Goal: Information Seeking & Learning: Understand process/instructions

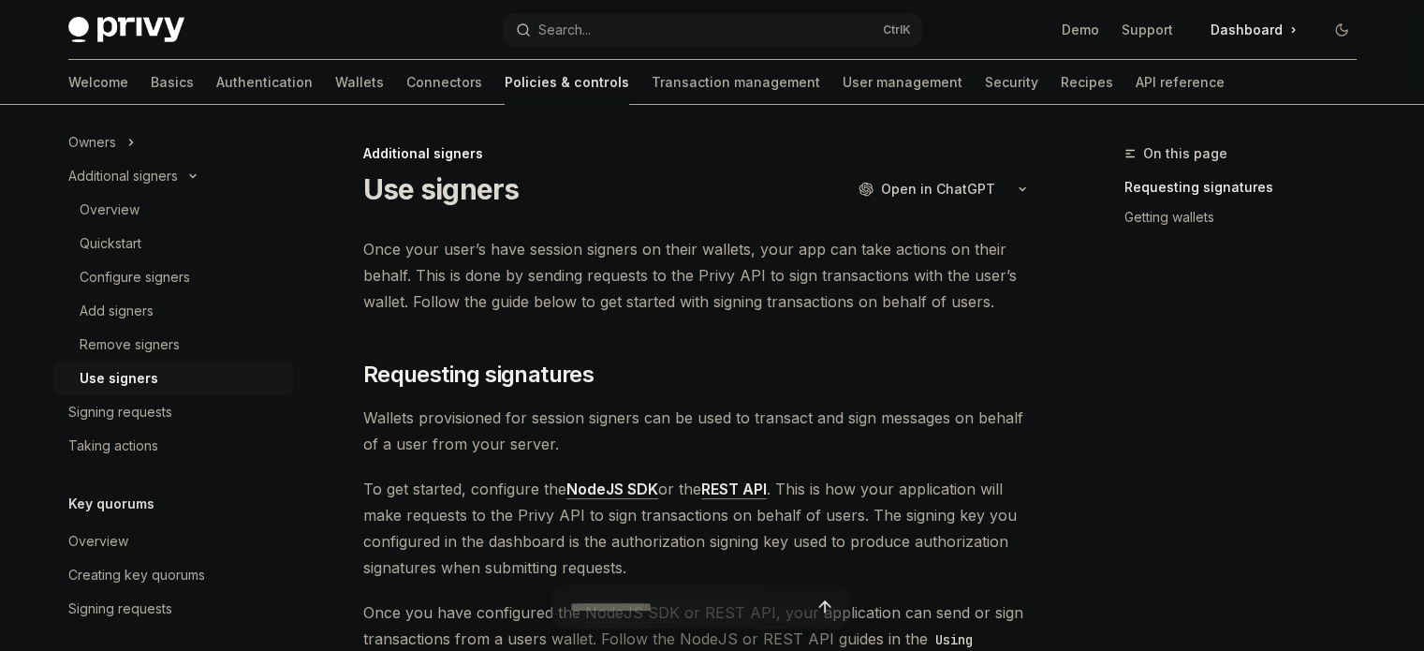
scroll to position [94, 0]
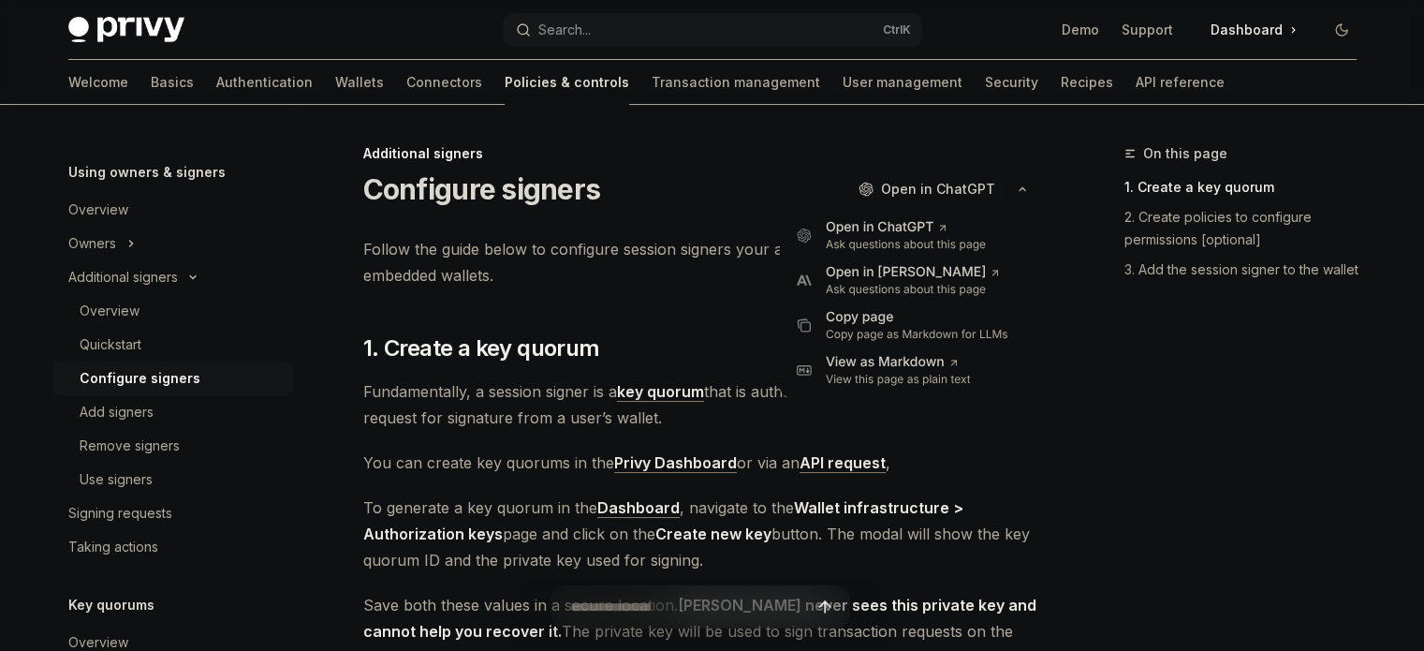
click at [1019, 187] on icon "button" at bounding box center [1022, 188] width 22 height 7
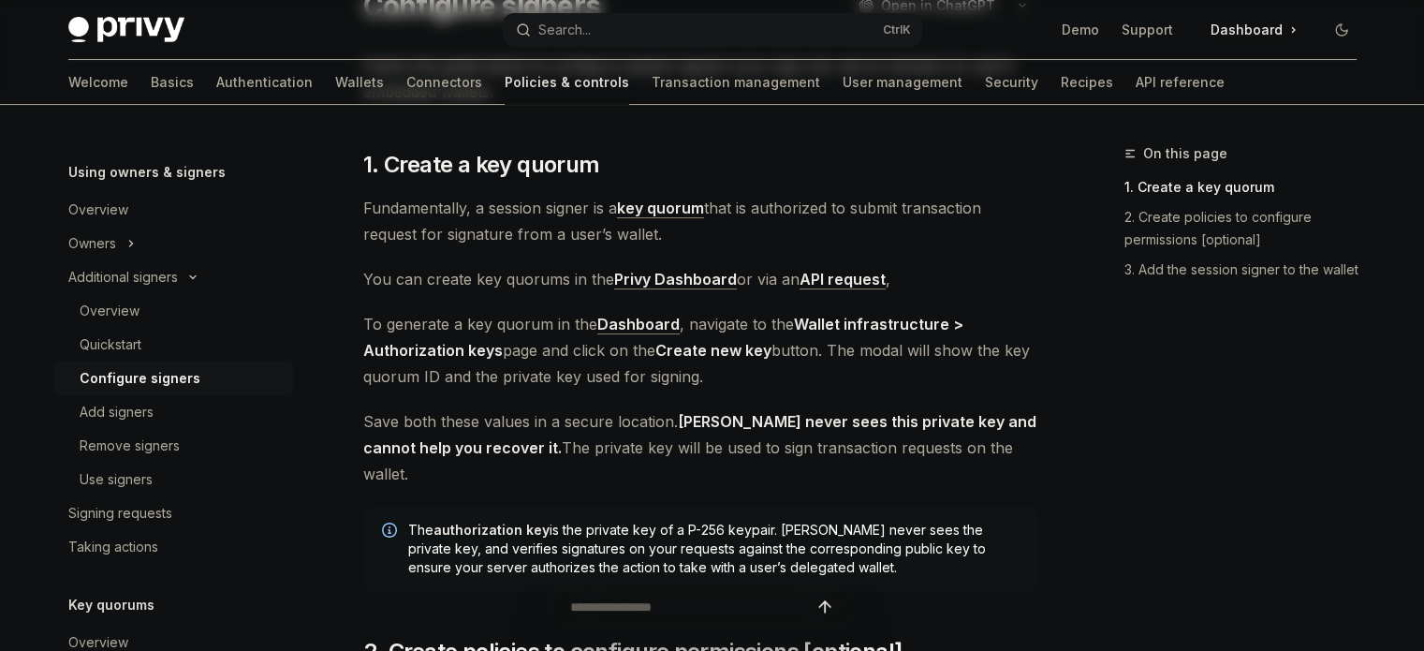
scroll to position [187, 0]
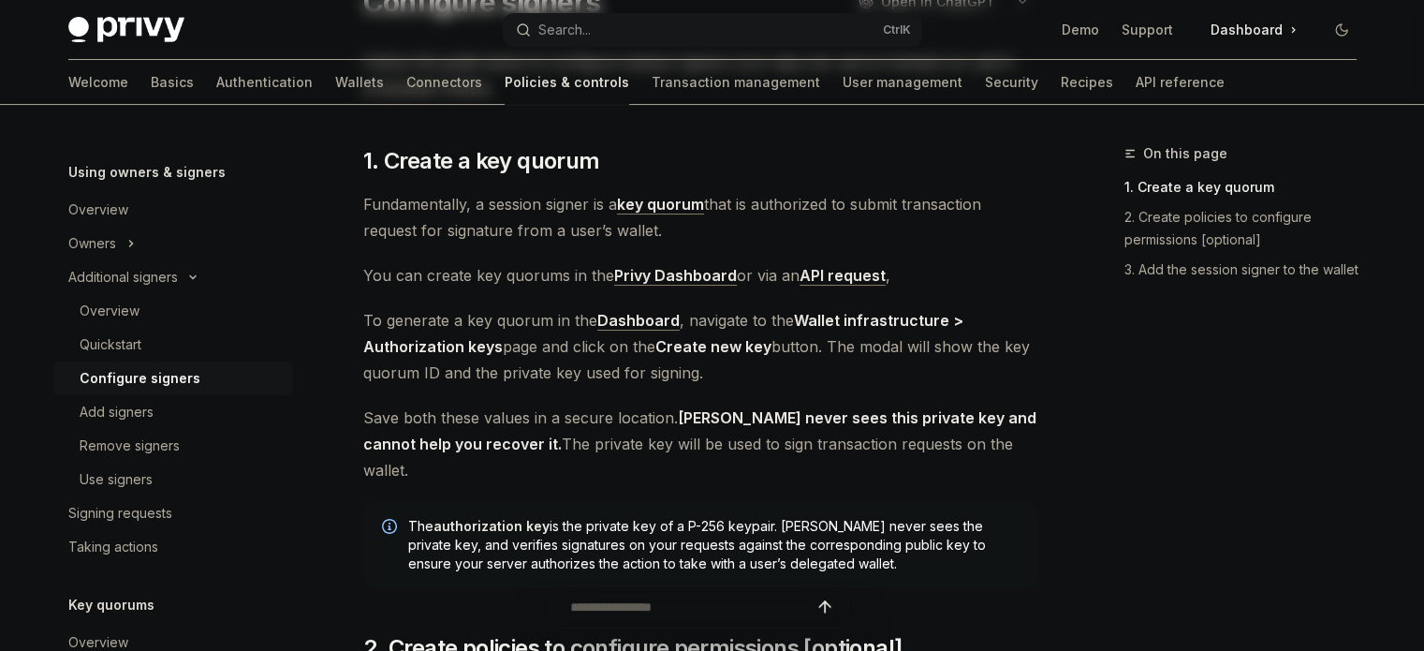
drag, startPoint x: 363, startPoint y: 204, endPoint x: 684, endPoint y: 236, distance: 322.7
click at [684, 236] on span "Fundamentally, a session signer is a key quorum that is authorized to submit tr…" at bounding box center [700, 217] width 675 height 52
click at [656, 239] on div at bounding box center [656, 239] width 0 height 0
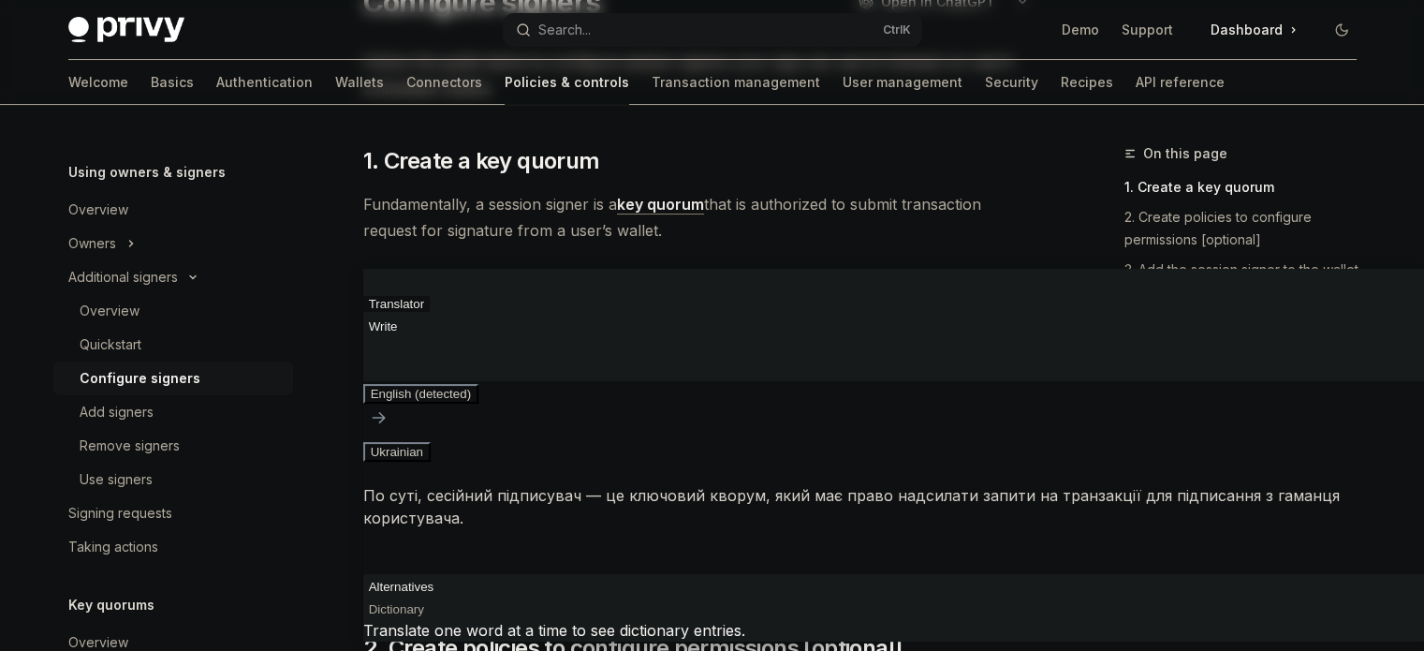
click at [876, 227] on span "Fundamentally, a session signer is a key quorum that is authorized to submit tr…" at bounding box center [700, 217] width 675 height 52
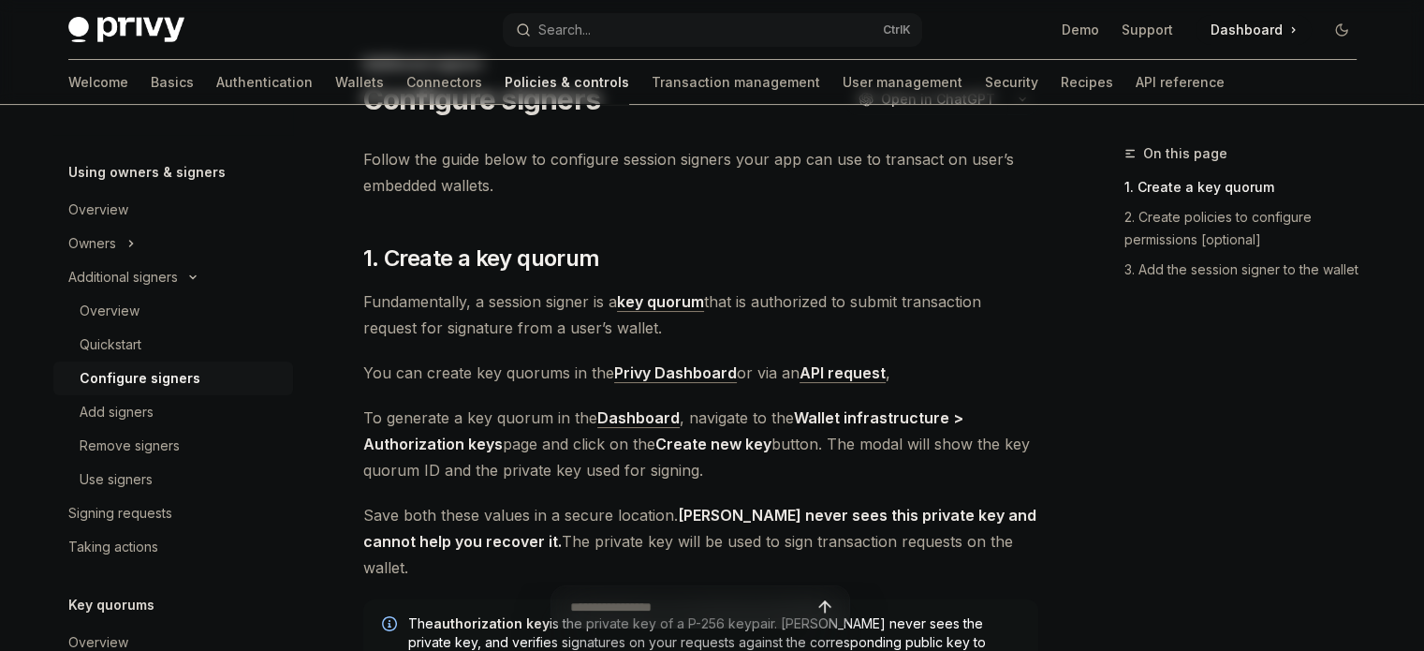
scroll to position [0, 0]
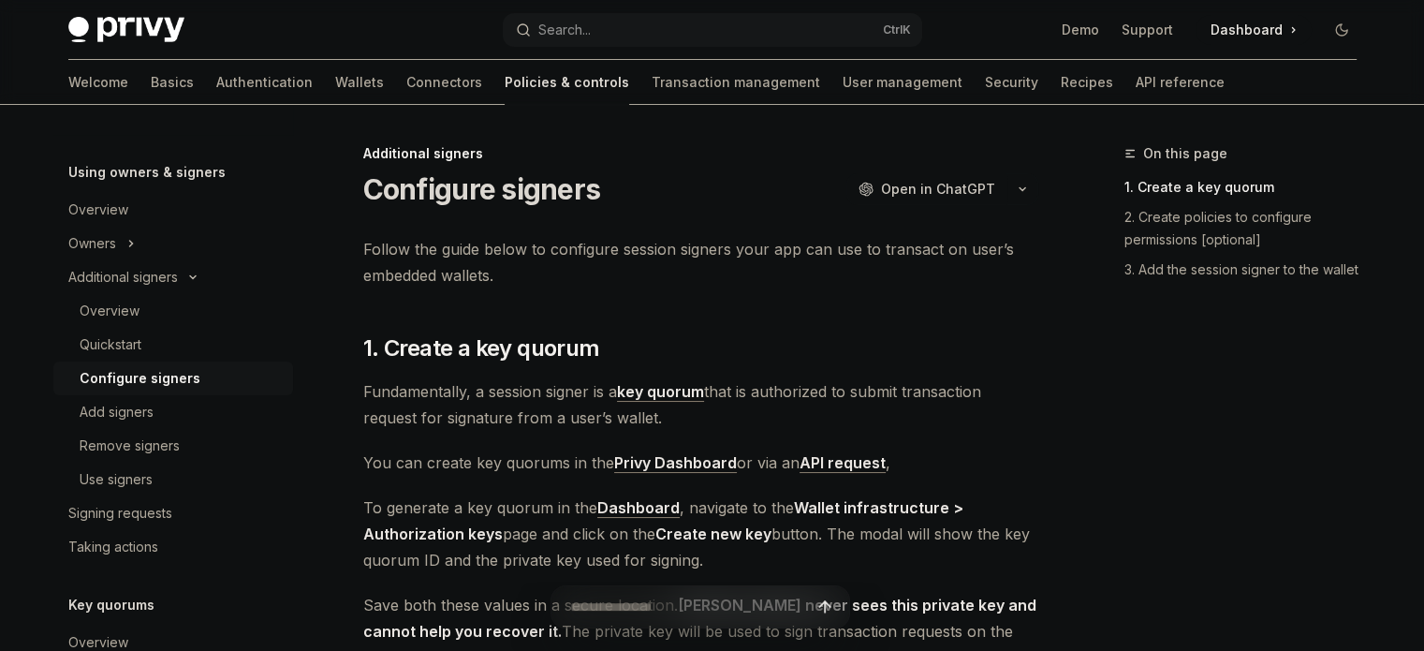
type textarea "*"
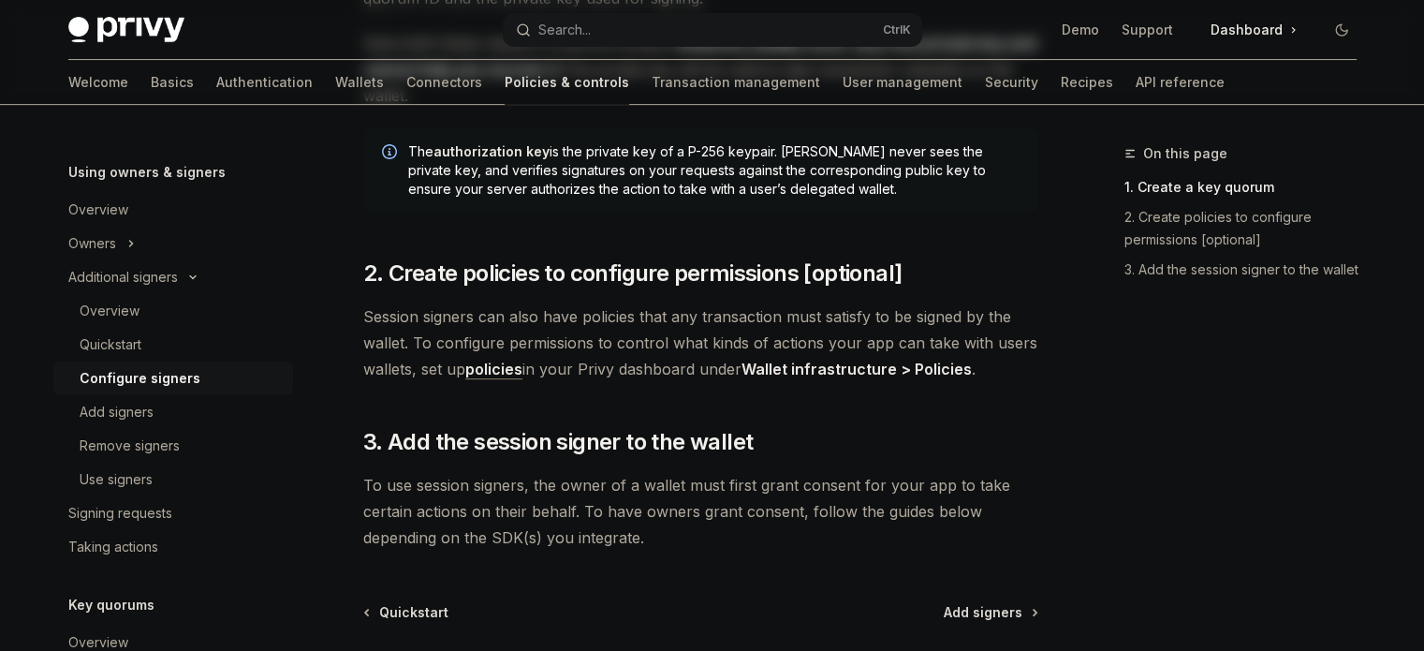
scroll to position [737, 0]
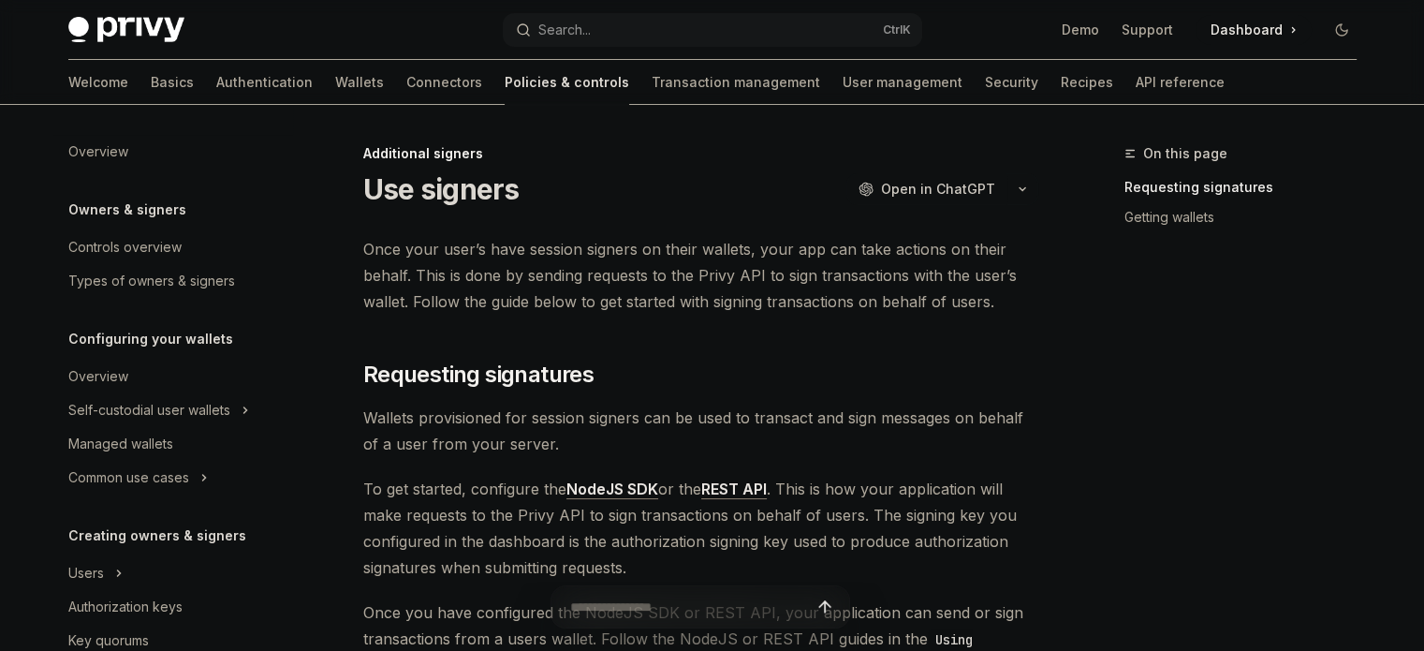
scroll to position [627, 0]
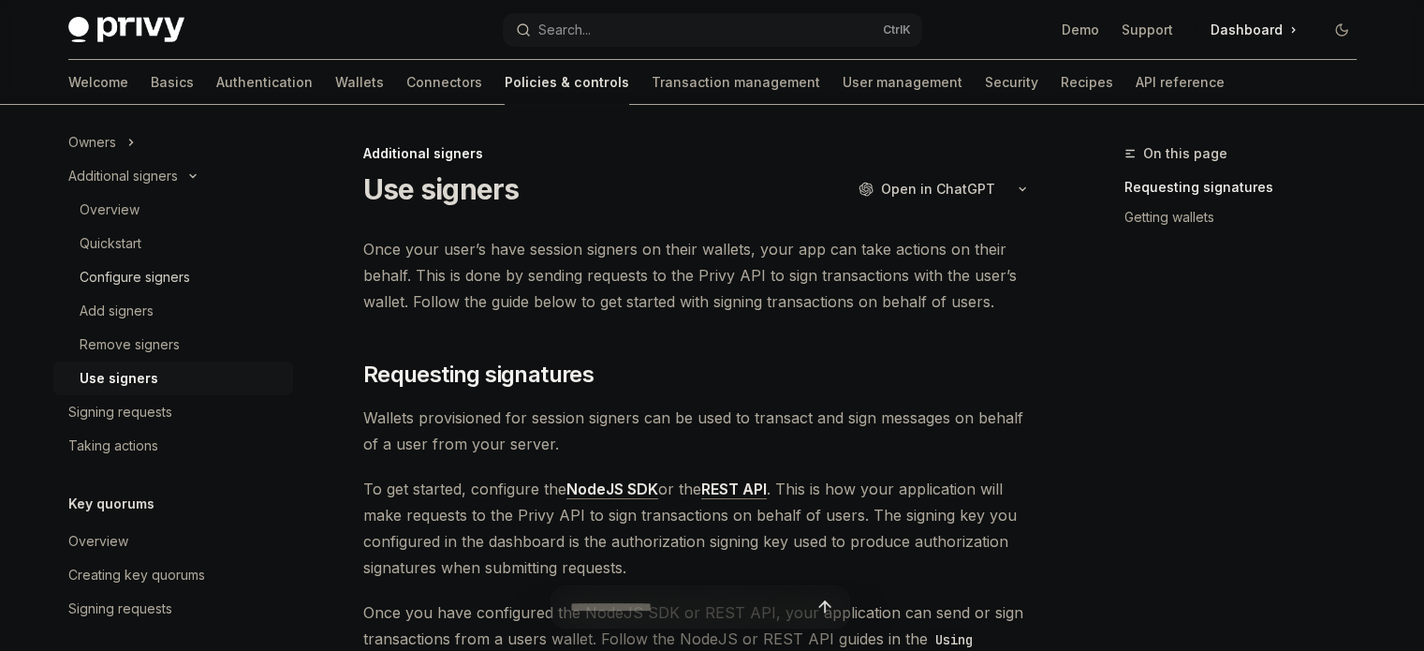
click at [145, 283] on div "Configure signers" at bounding box center [135, 277] width 110 height 22
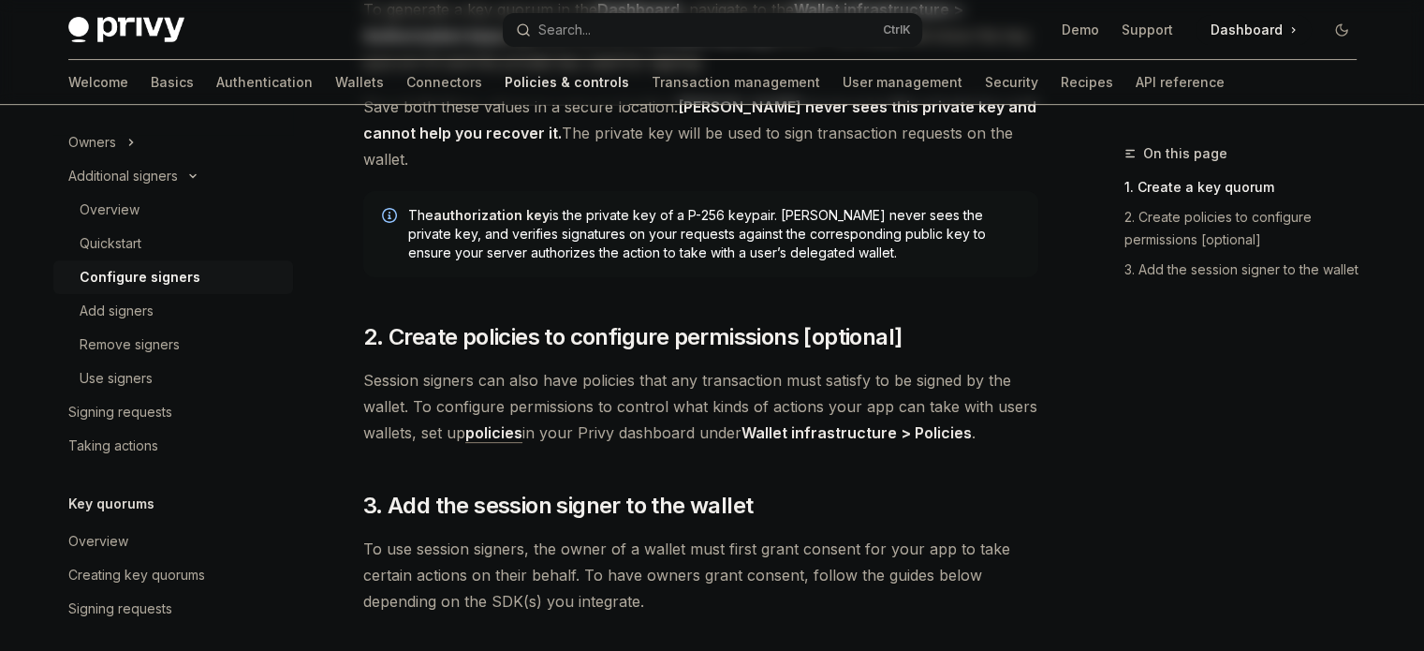
scroll to position [655, 0]
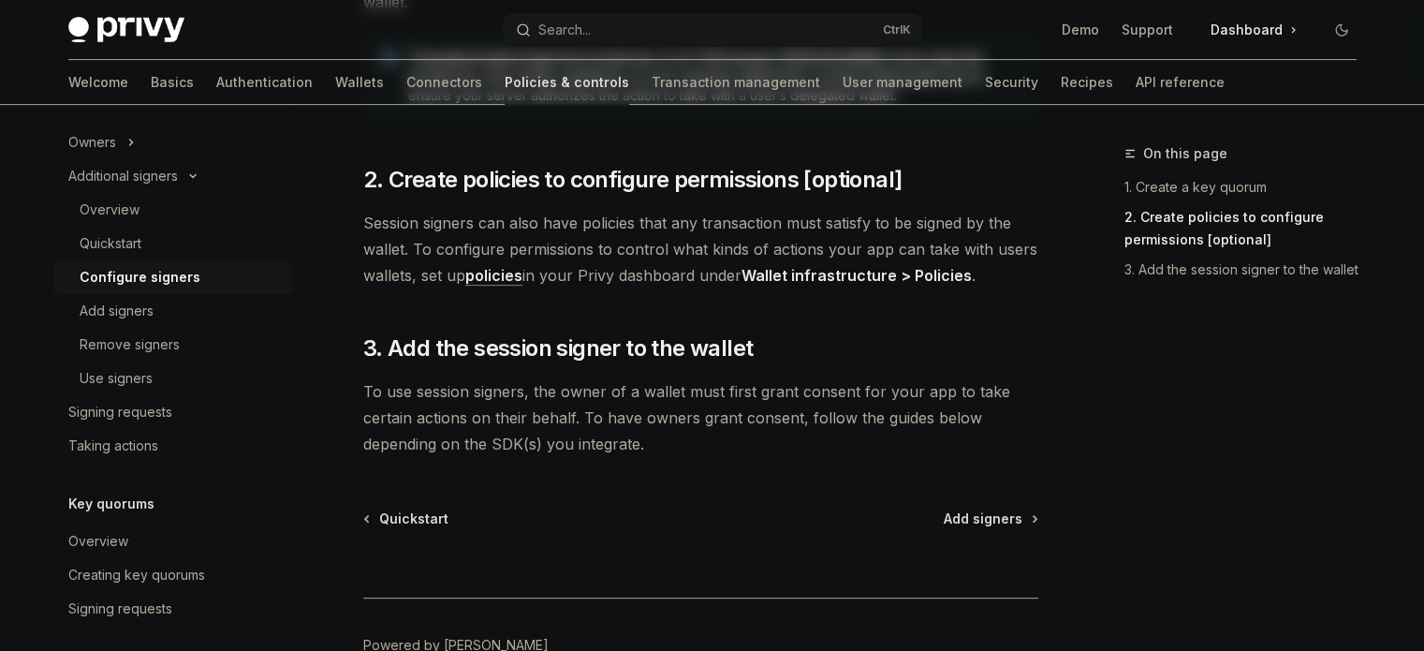
click at [983, 528] on div at bounding box center [700, 562] width 675 height 69
click at [991, 509] on span "Add signers" at bounding box center [983, 518] width 79 height 19
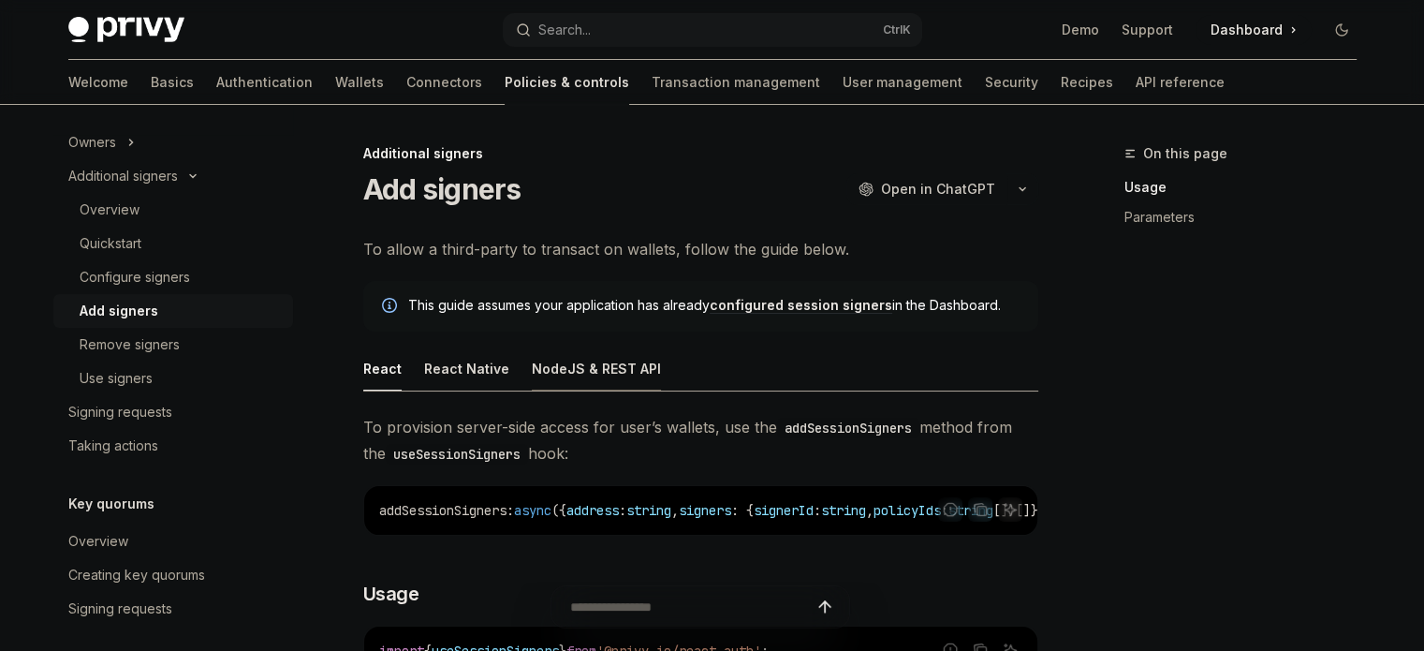
click at [605, 373] on div "NodeJS & REST API" at bounding box center [596, 368] width 129 height 44
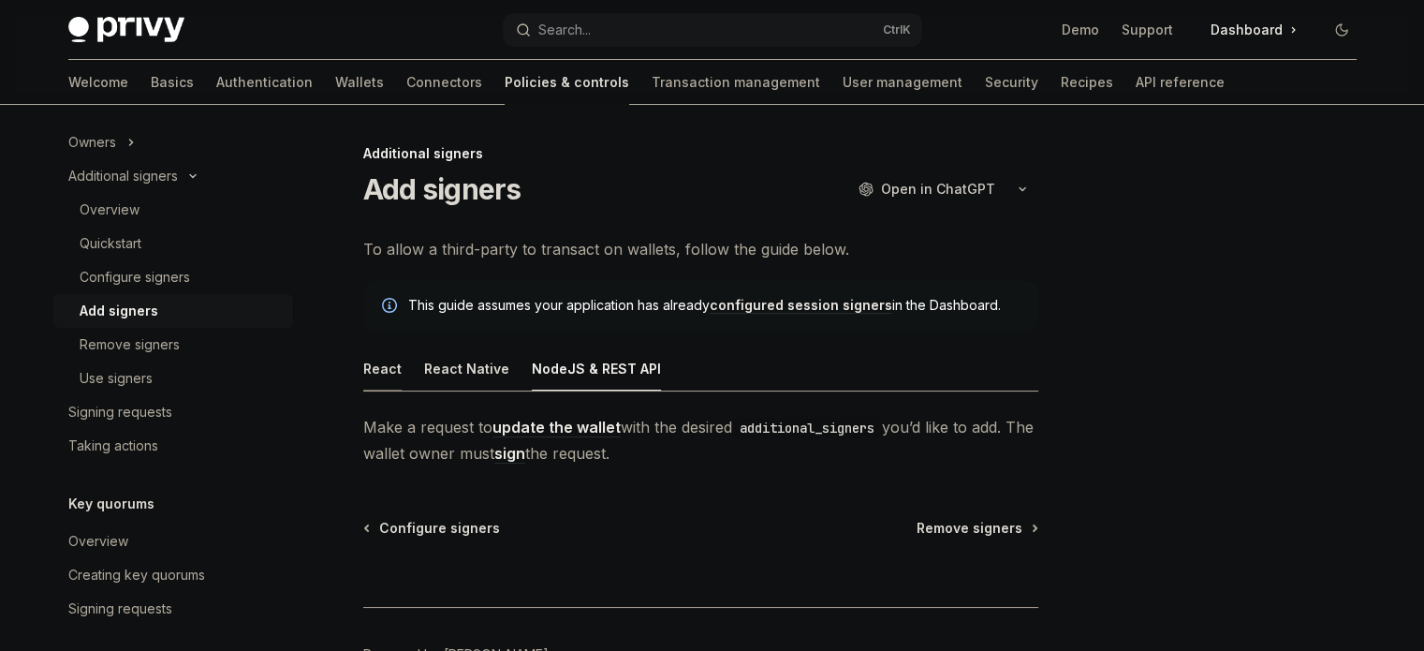
click at [397, 377] on div "React" at bounding box center [382, 368] width 38 height 44
type textarea "*"
